Goal: Task Accomplishment & Management: Manage account settings

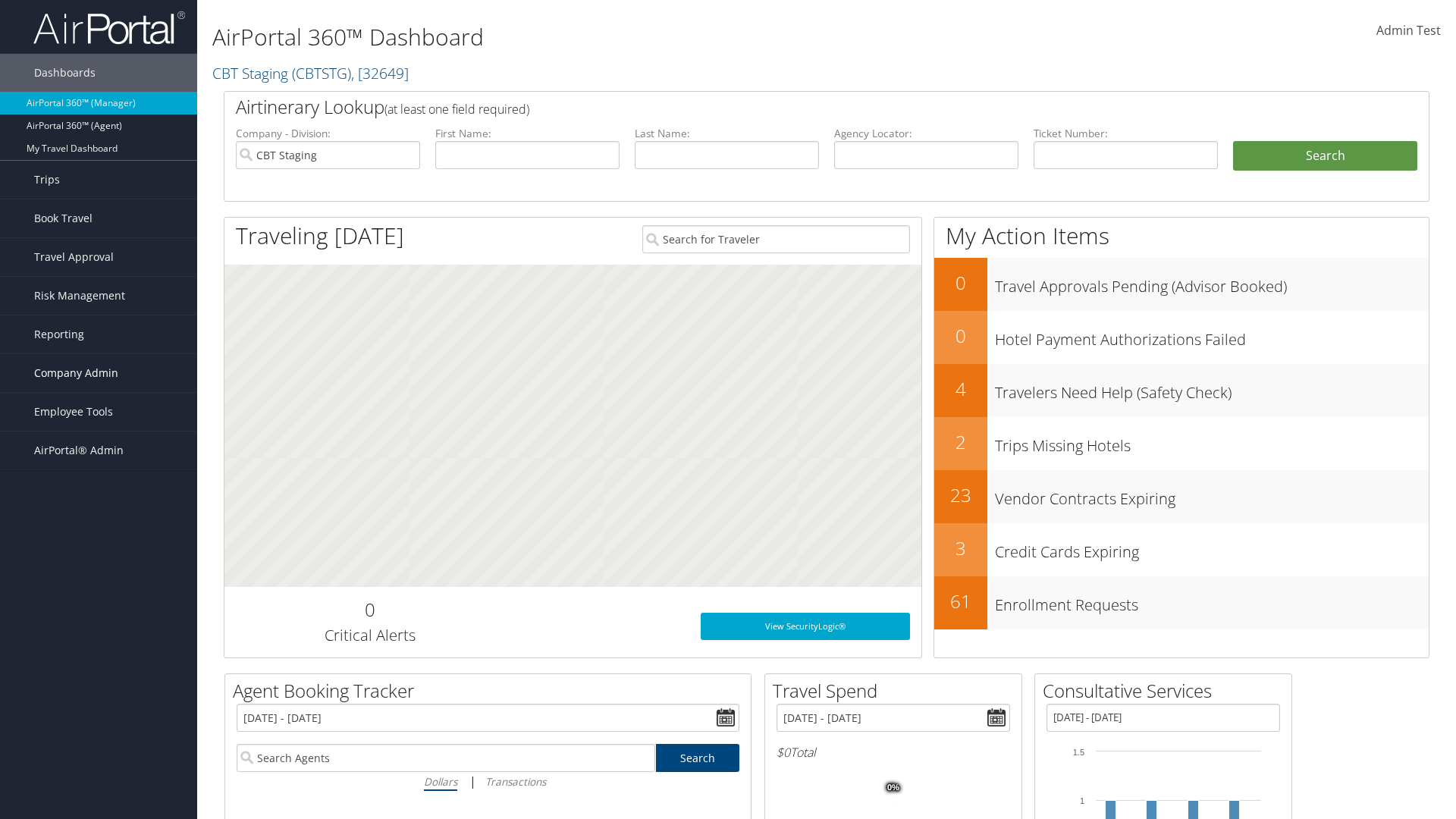
click at [99, 373] on span "Company Admin" at bounding box center [76, 373] width 84 height 38
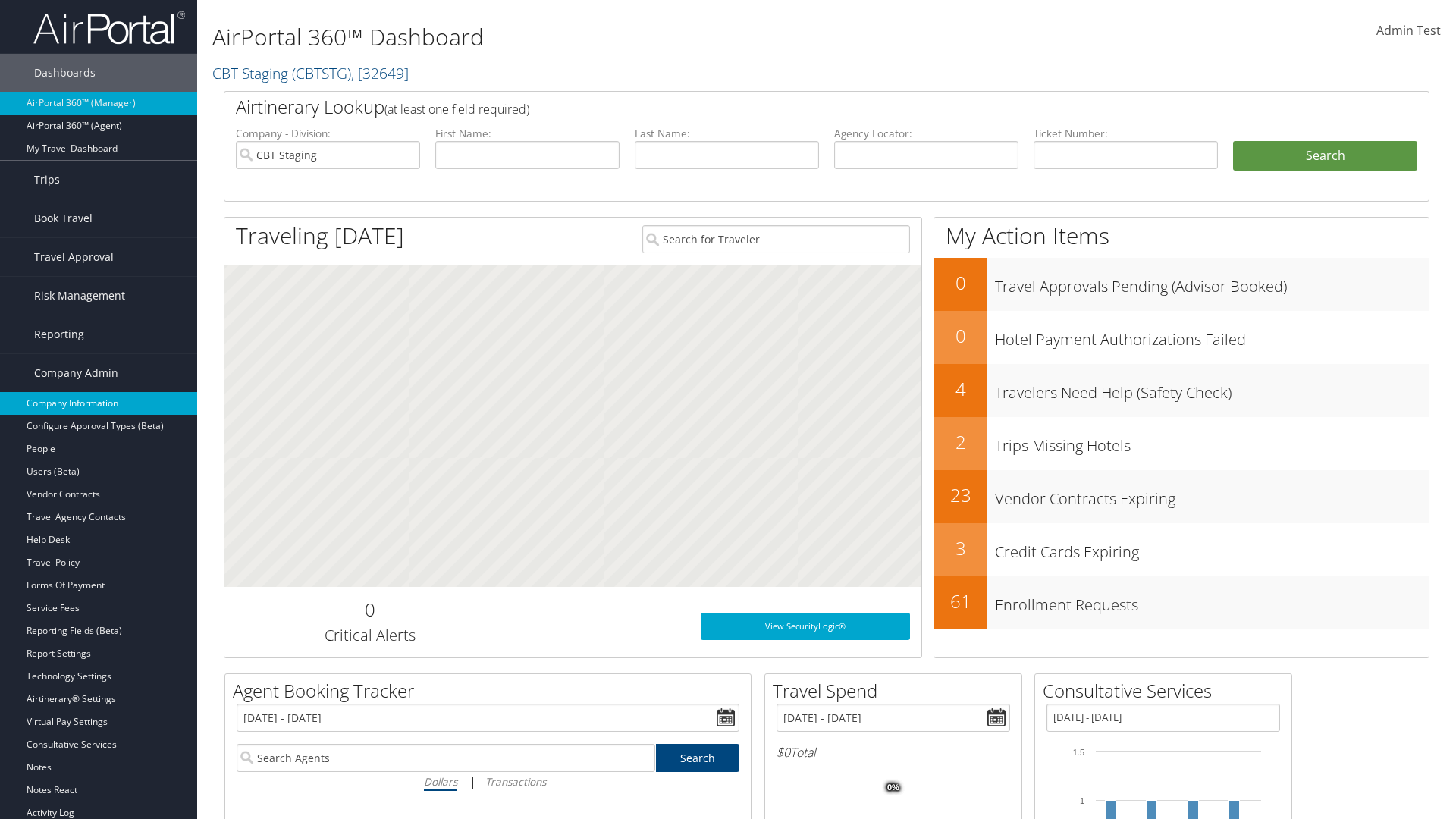
click at [99, 403] on link "Company Information" at bounding box center [99, 402] width 198 height 22
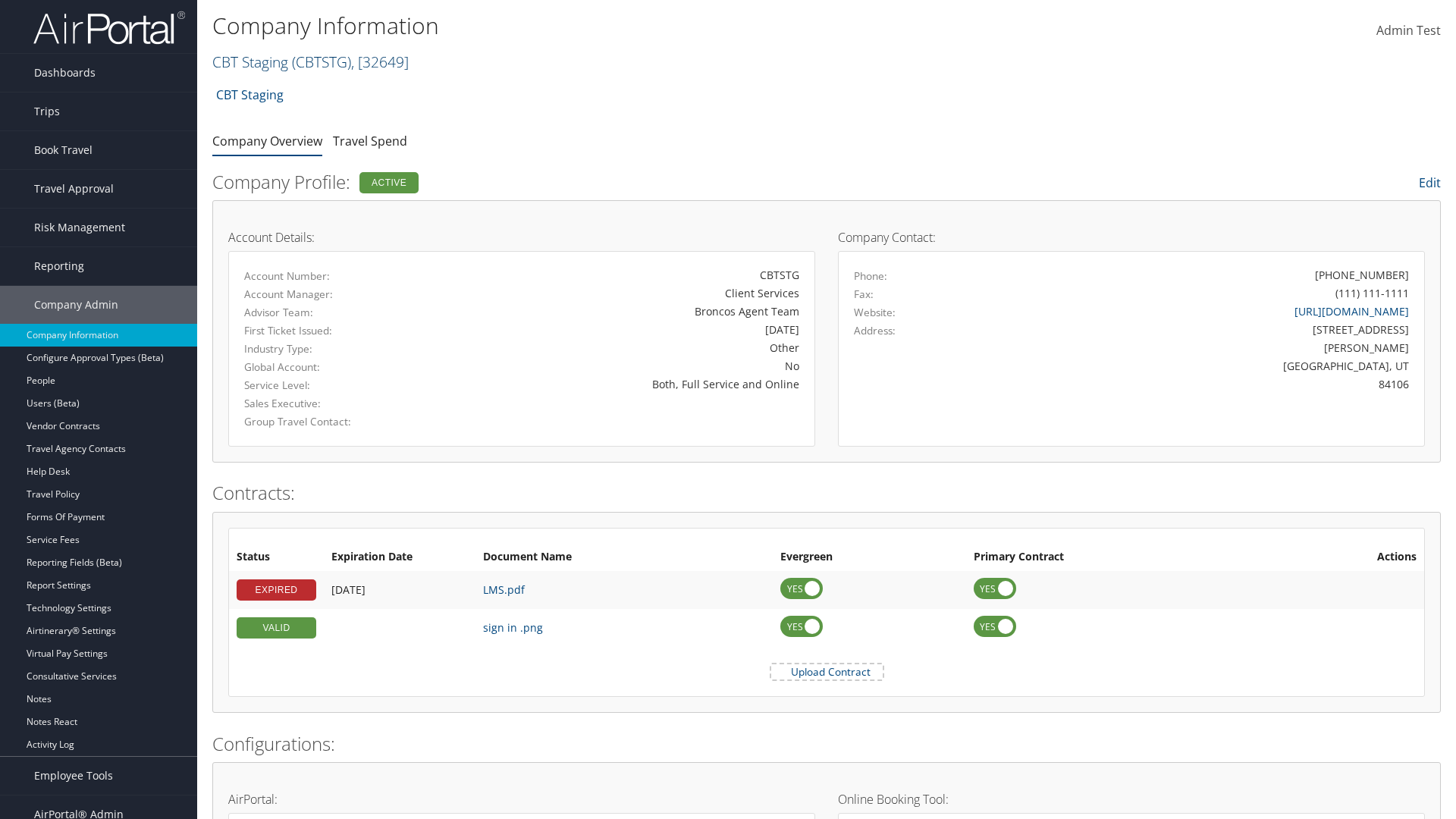
click at [250, 61] on link "CBT Staging ( CBTSTG ) , [ 32649 ]" at bounding box center [310, 61] width 197 height 21
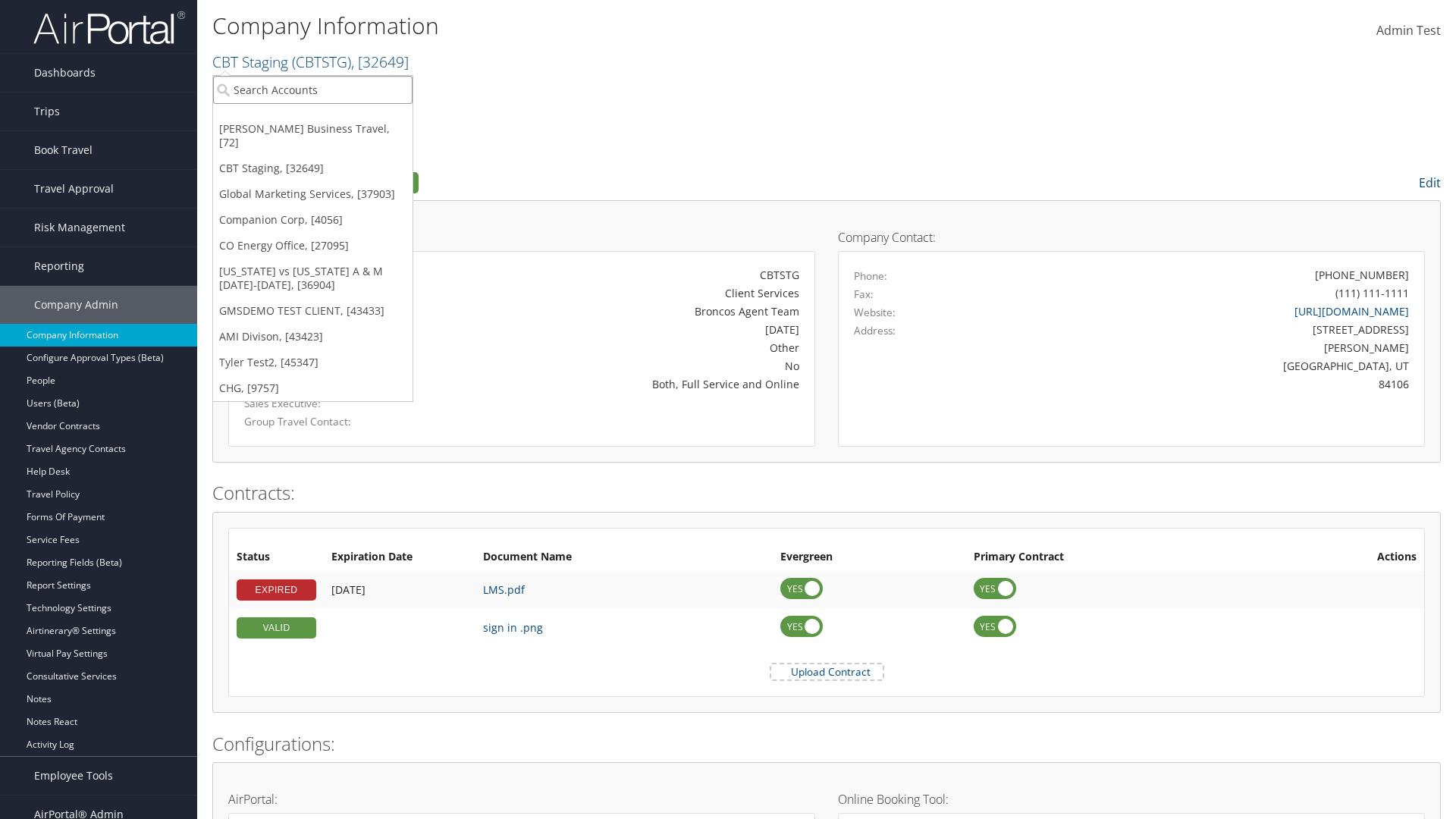
click at [312, 90] on input "search" at bounding box center [313, 90] width 199 height 28
type input "CBTSTG"
click at [312, 118] on div "CBT Staging (CBTSTG), [32649]" at bounding box center [313, 117] width 216 height 13
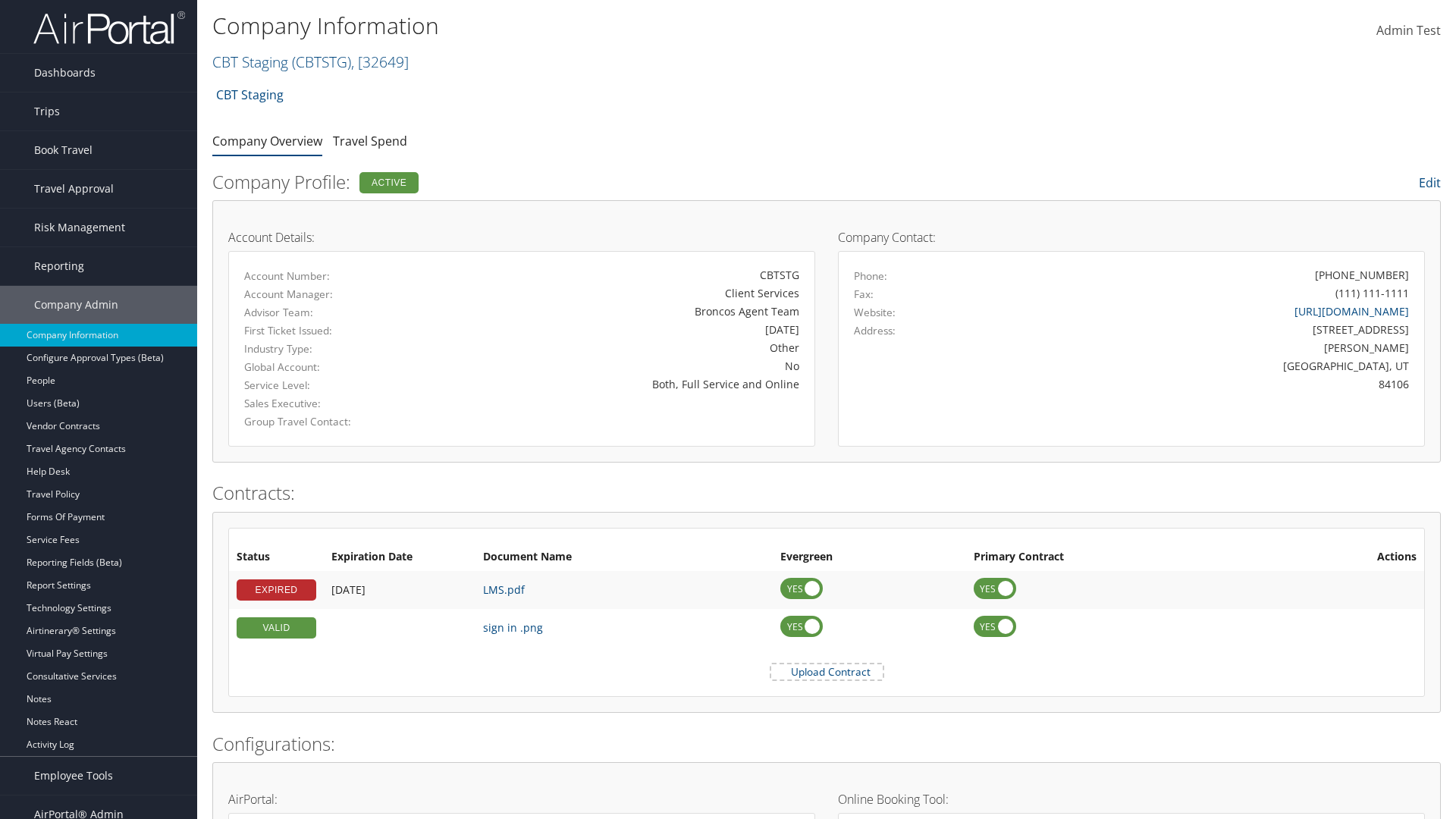
scroll to position [704, 0]
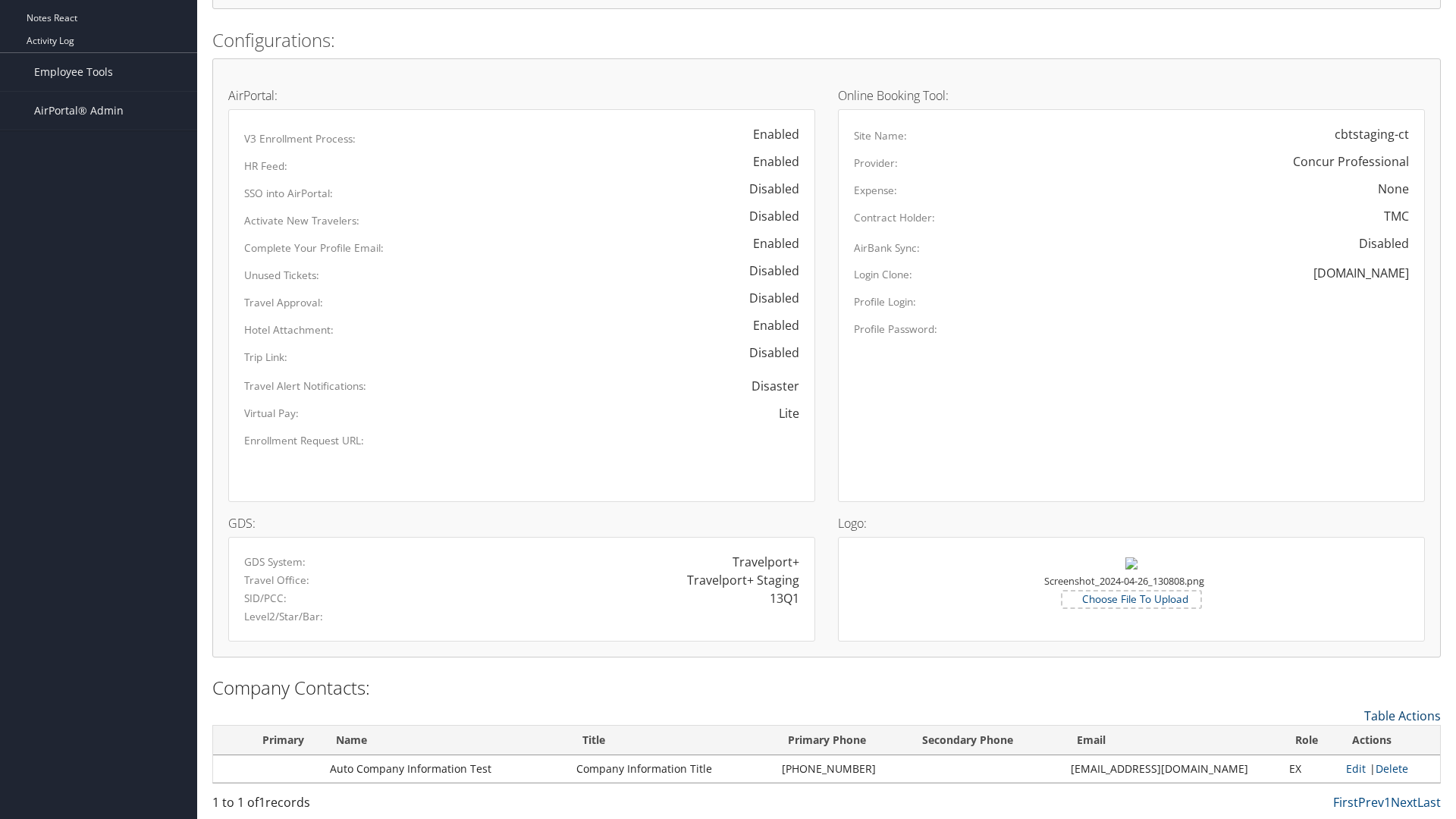
click at [1402, 714] on link "Table Actions" at bounding box center [1403, 715] width 76 height 17
click at [1340, 739] on link "New Contact" at bounding box center [1341, 739] width 199 height 26
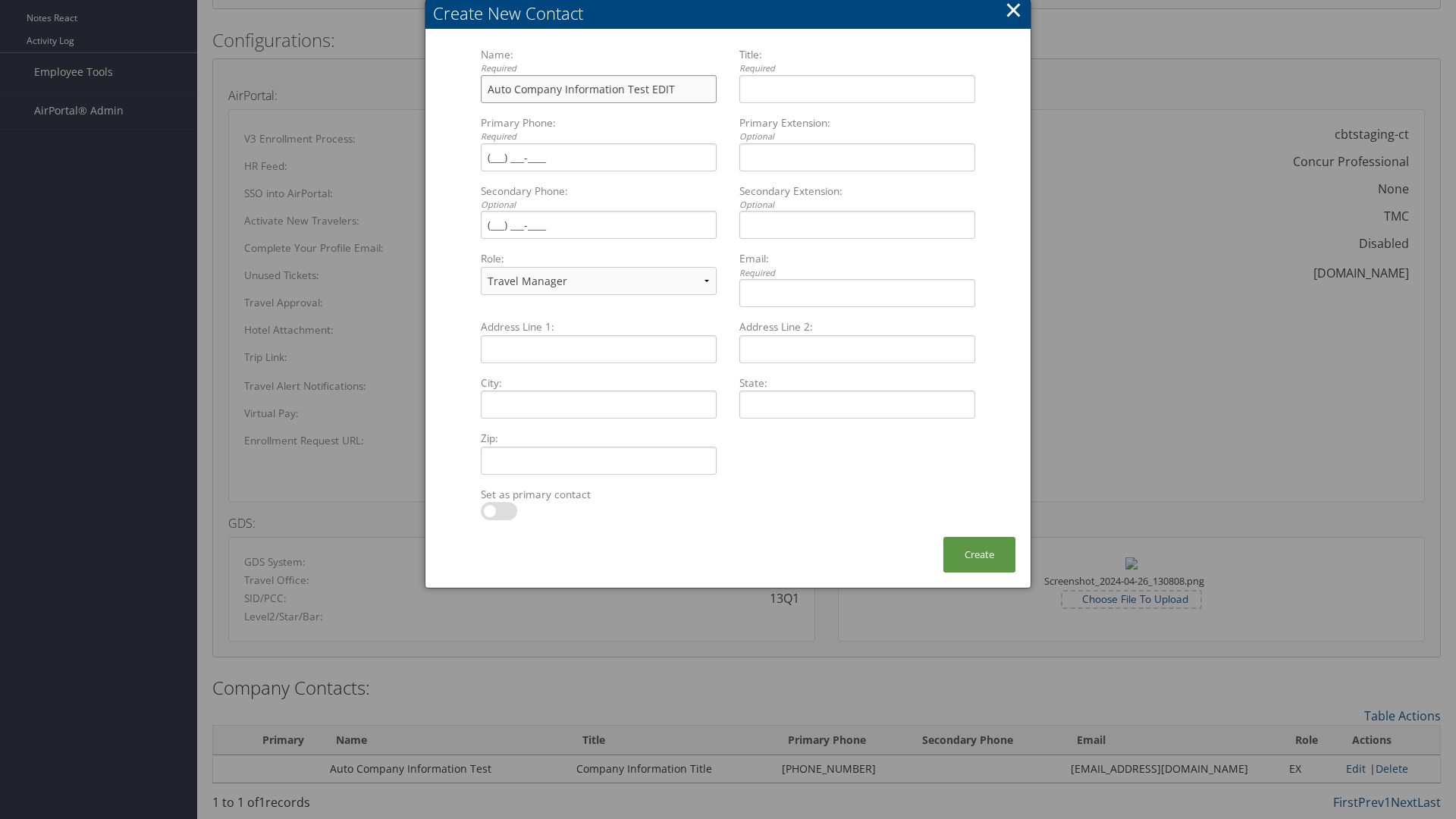
type input "Auto Company Information Test EDIT"
type input "Company Information Title EDIT"
type input "[PHONE_NUMBER]"
select select "EX"
type input "[PHONE_NUMBER]"
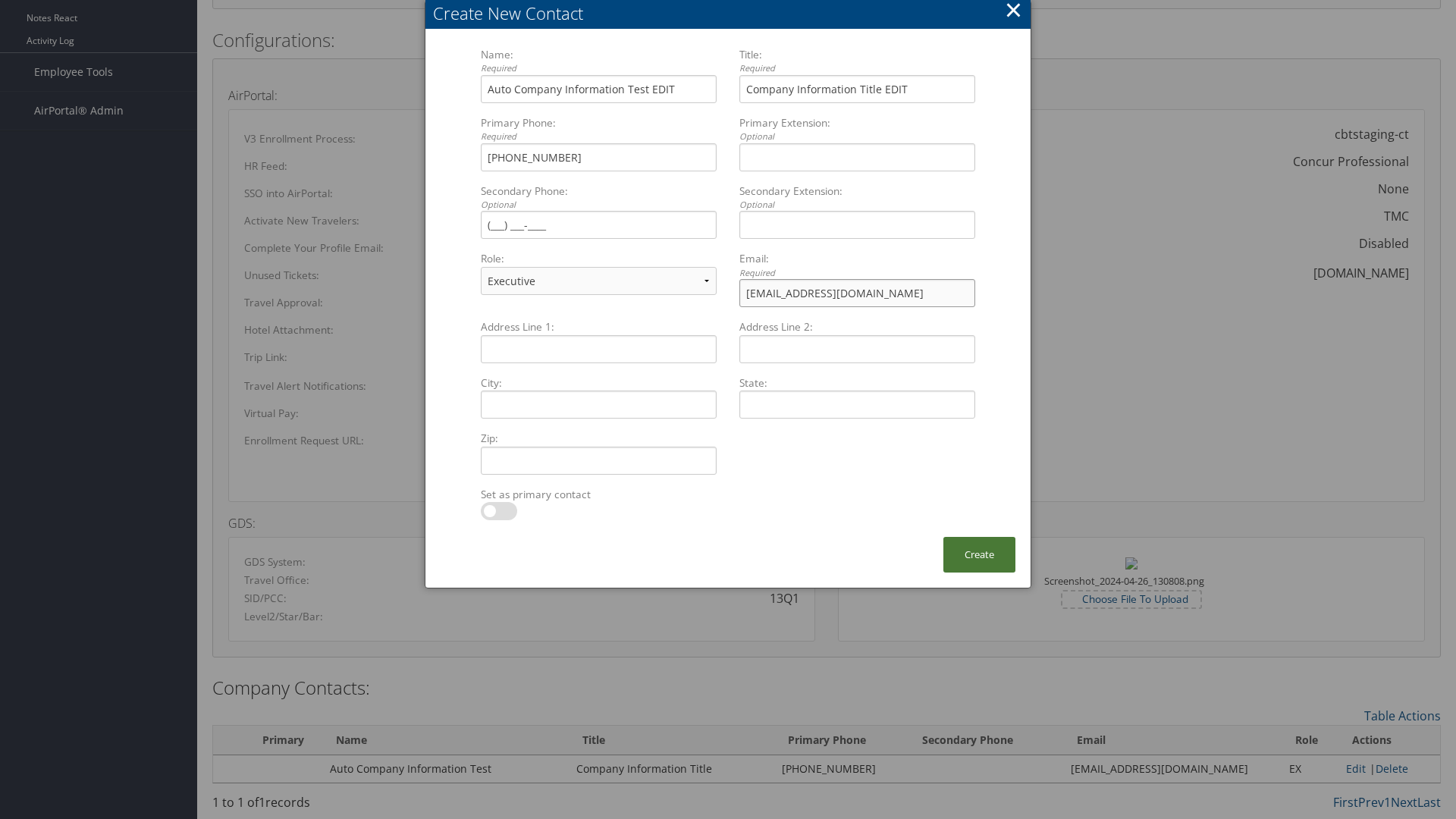
type input "sample@cbtravel.com"
click at [979, 554] on button "Create" at bounding box center [979, 554] width 72 height 36
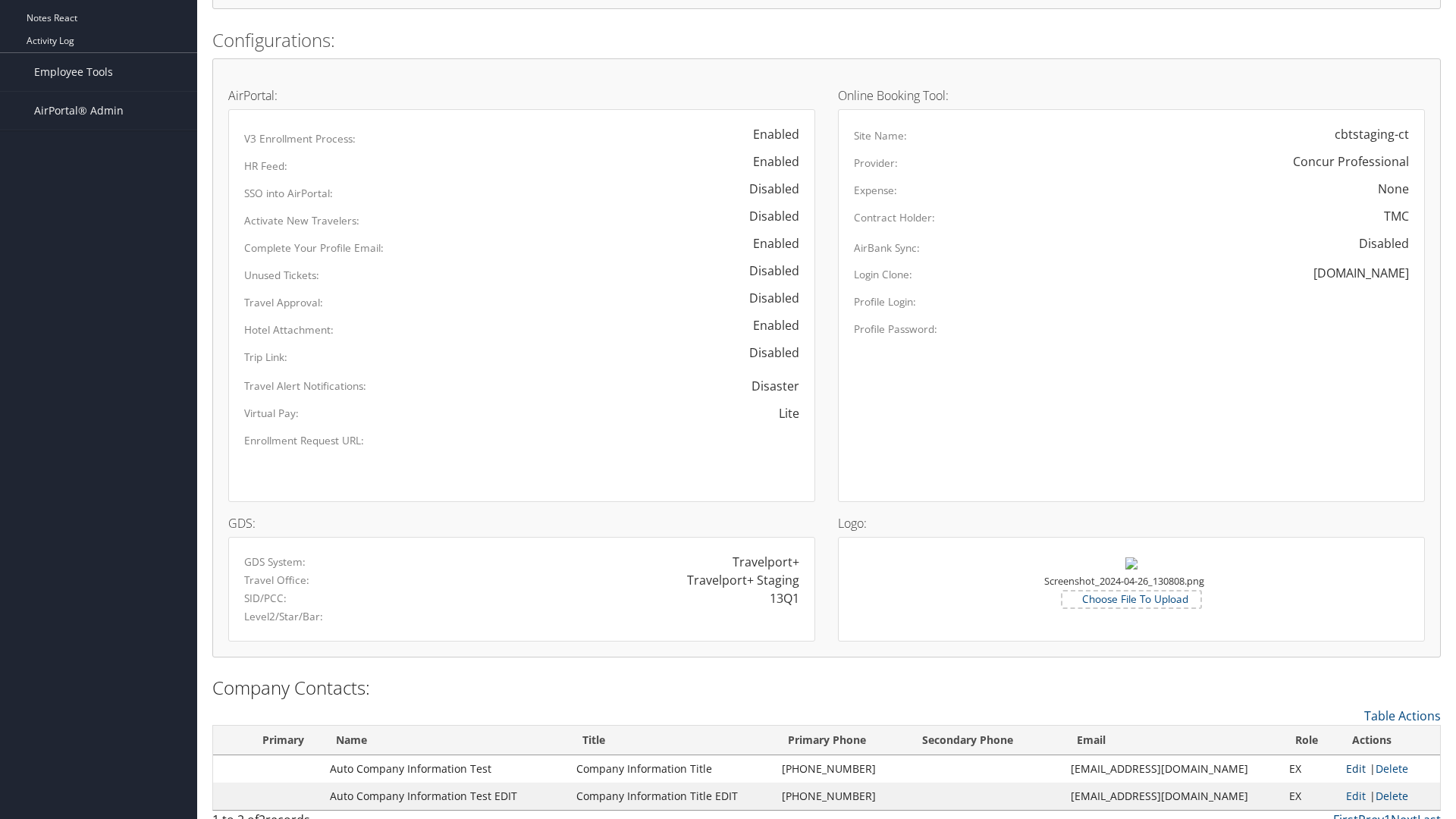
click at [1349, 768] on link "Edit" at bounding box center [1356, 768] width 20 height 14
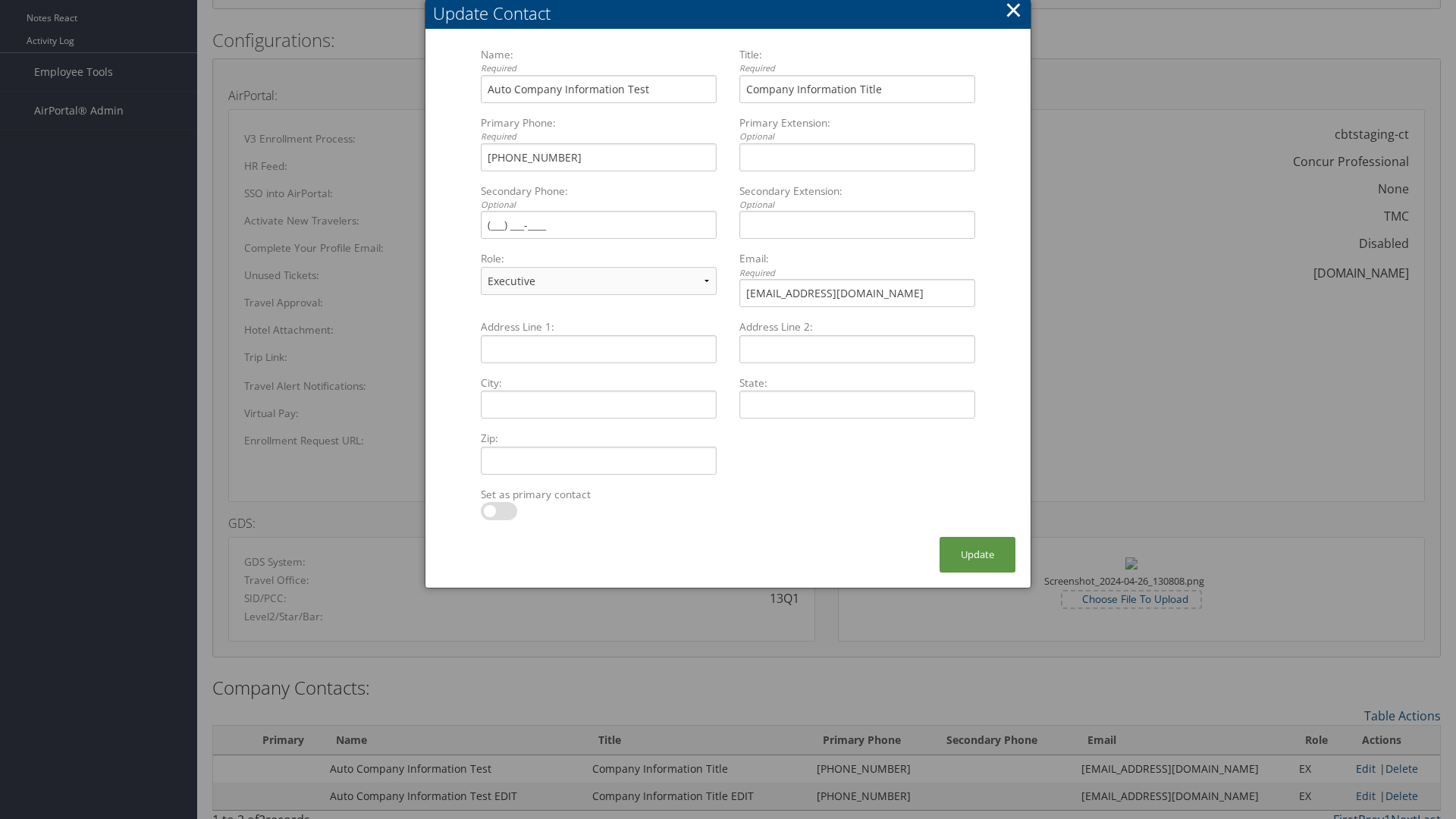
select select "FA"
click at [978, 554] on button "Update" at bounding box center [977, 554] width 76 height 36
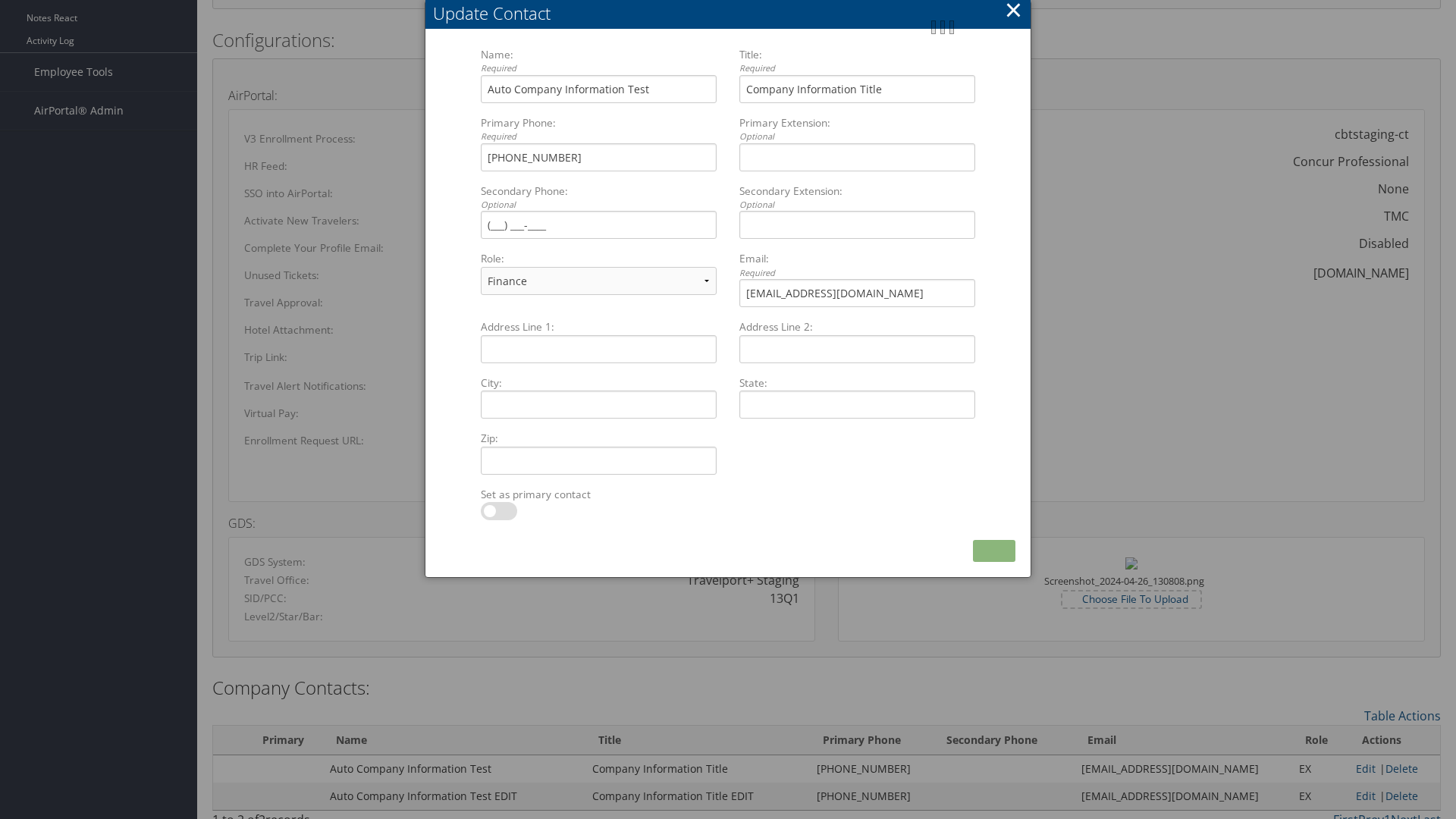
scroll to position [721, 0]
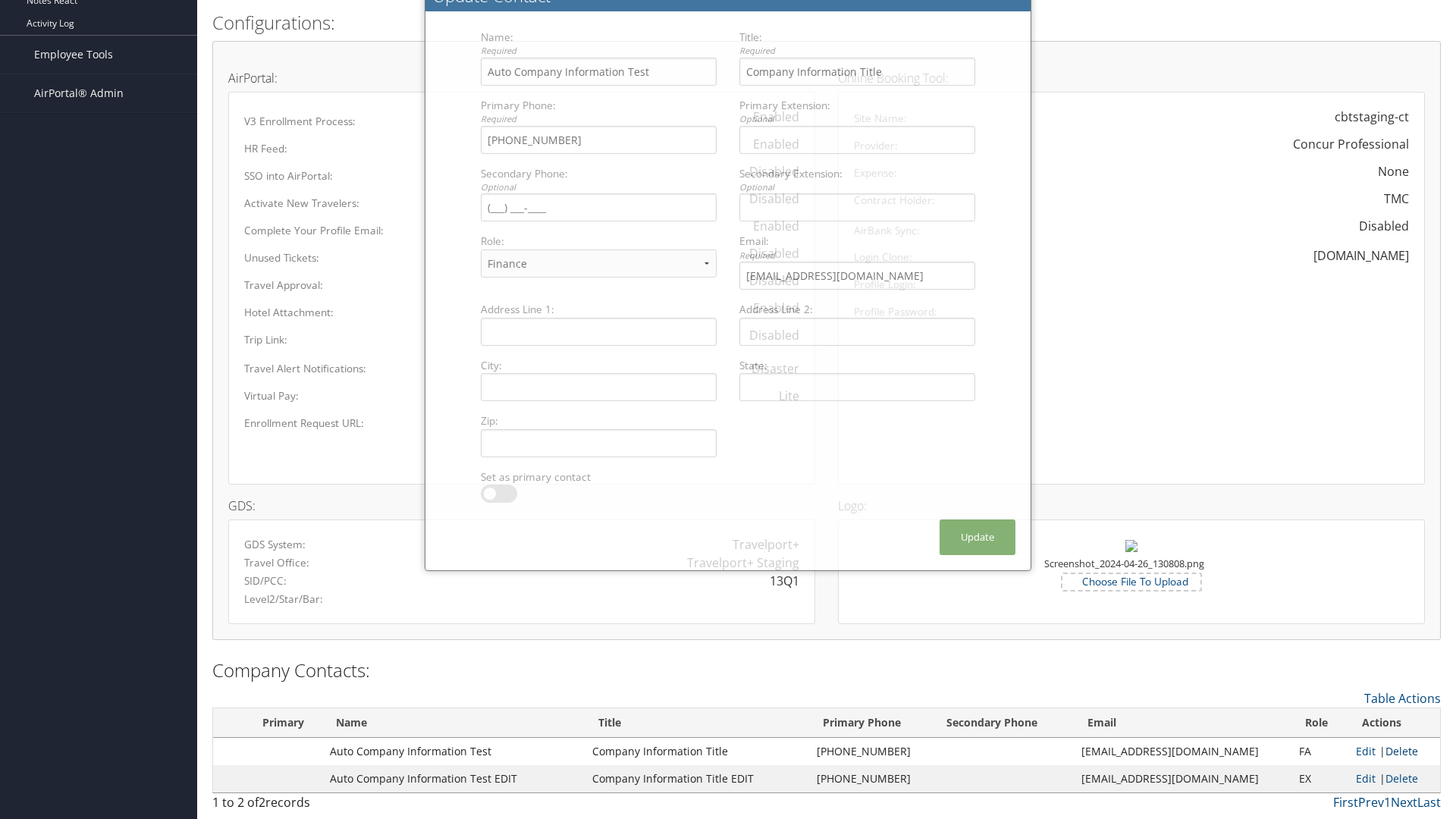
click at [1396, 750] on link "Delete" at bounding box center [1401, 750] width 32 height 14
